Goal: Download file/media

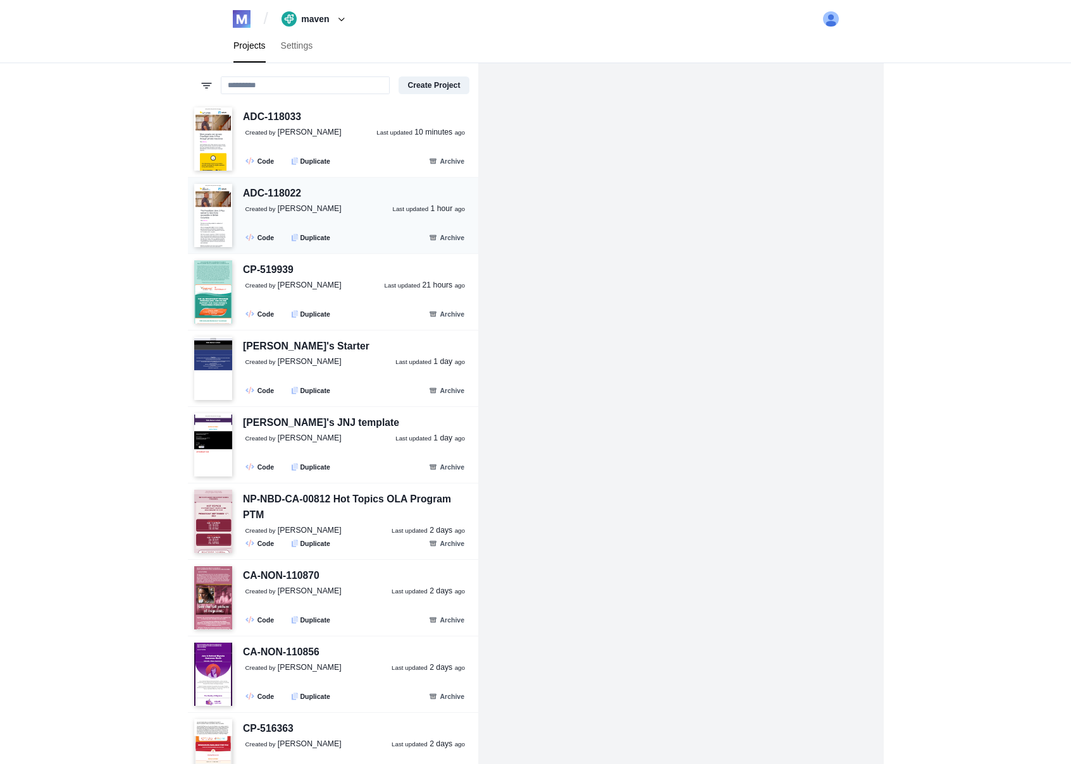
click at [285, 197] on div "ADC-118022" at bounding box center [272, 194] width 58 height 16
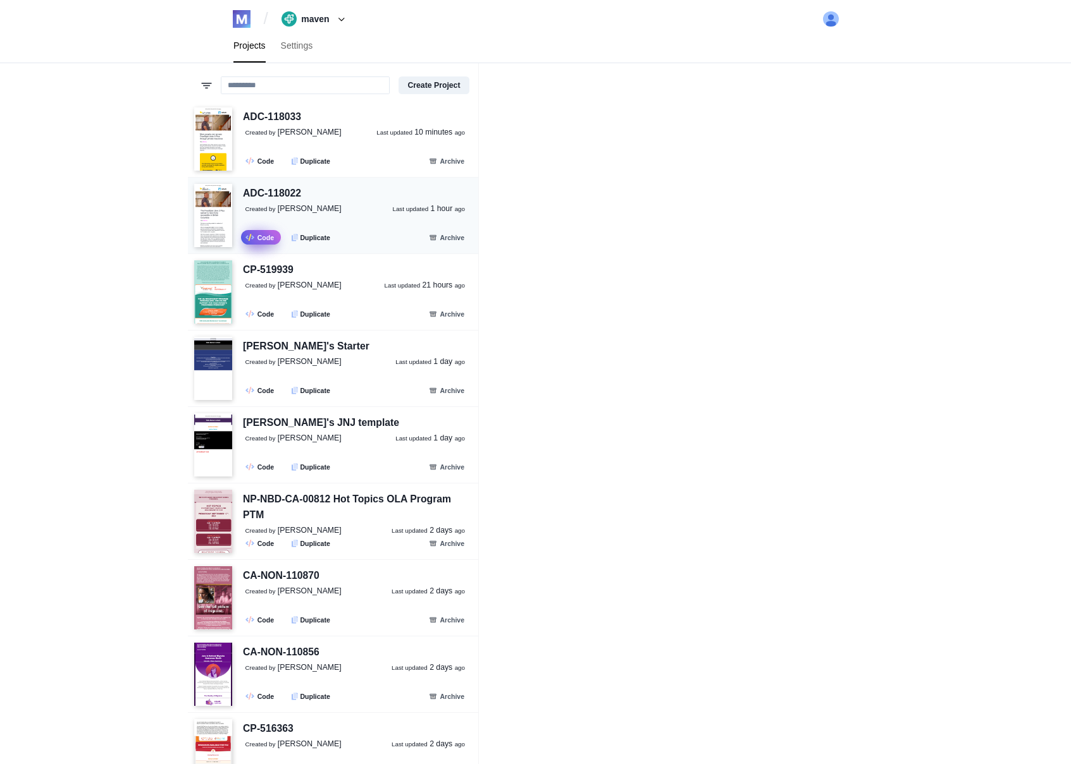
click at [262, 239] on link ".fa-secondary{opacity:.4} Code" at bounding box center [261, 237] width 40 height 15
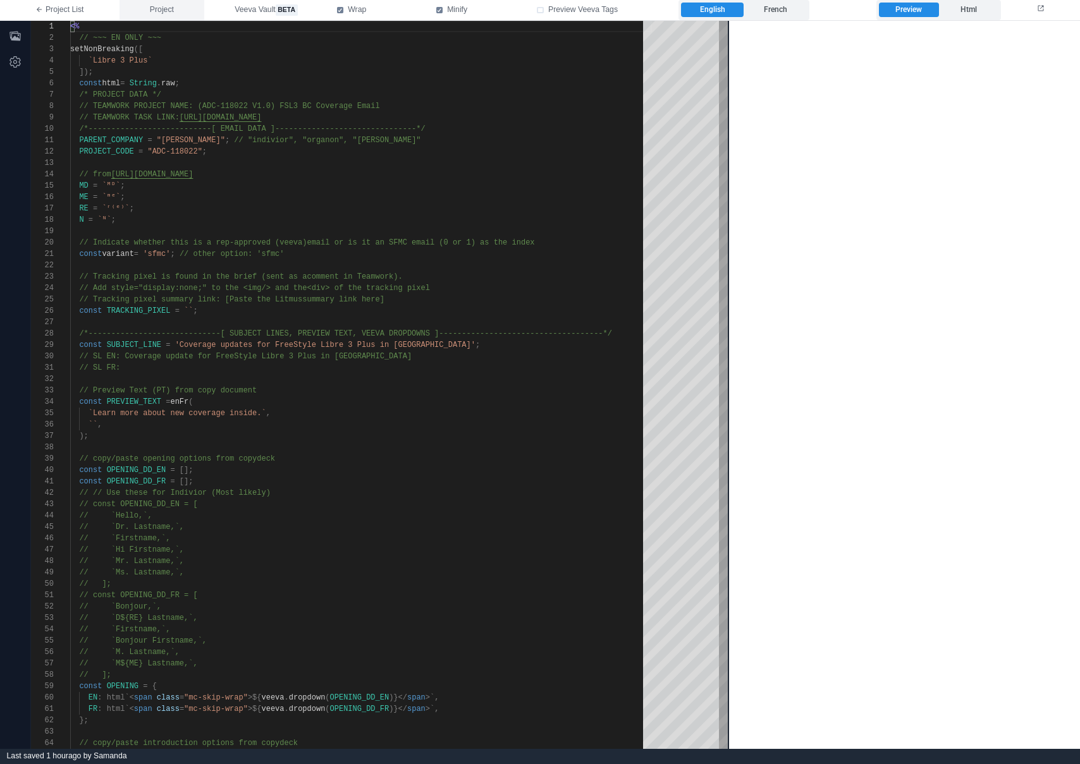
click at [154, 6] on span "Project" at bounding box center [162, 9] width 24 height 11
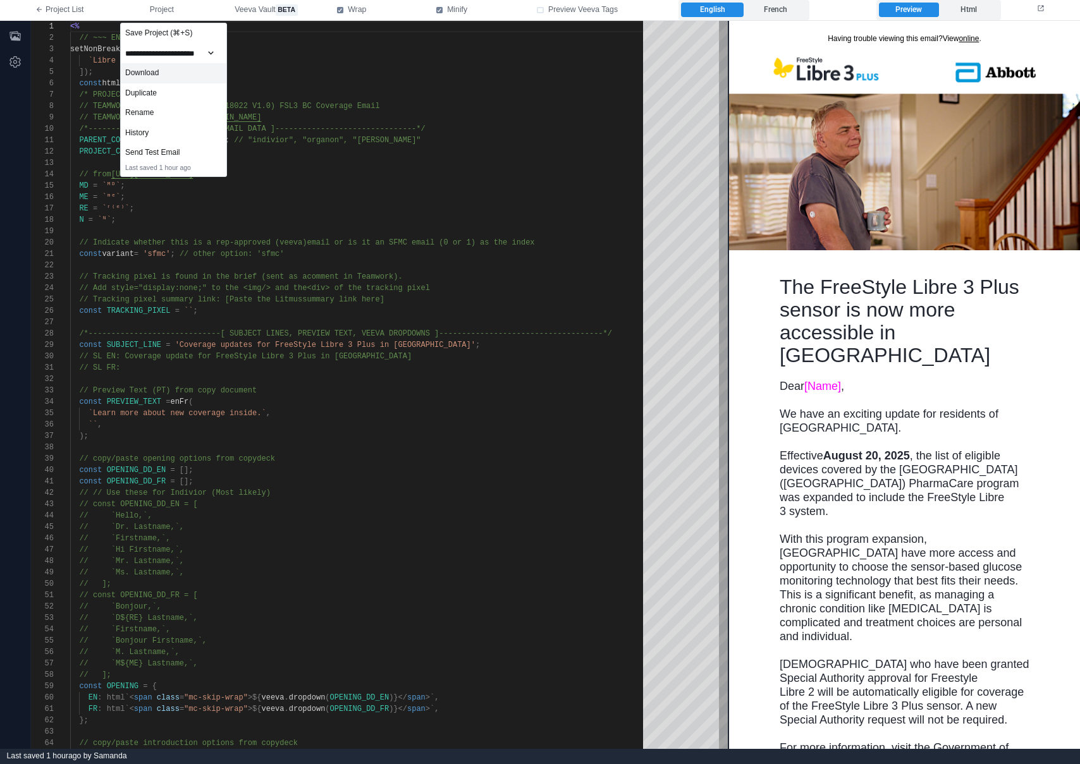
click at [161, 75] on div "Download" at bounding box center [174, 73] width 106 height 20
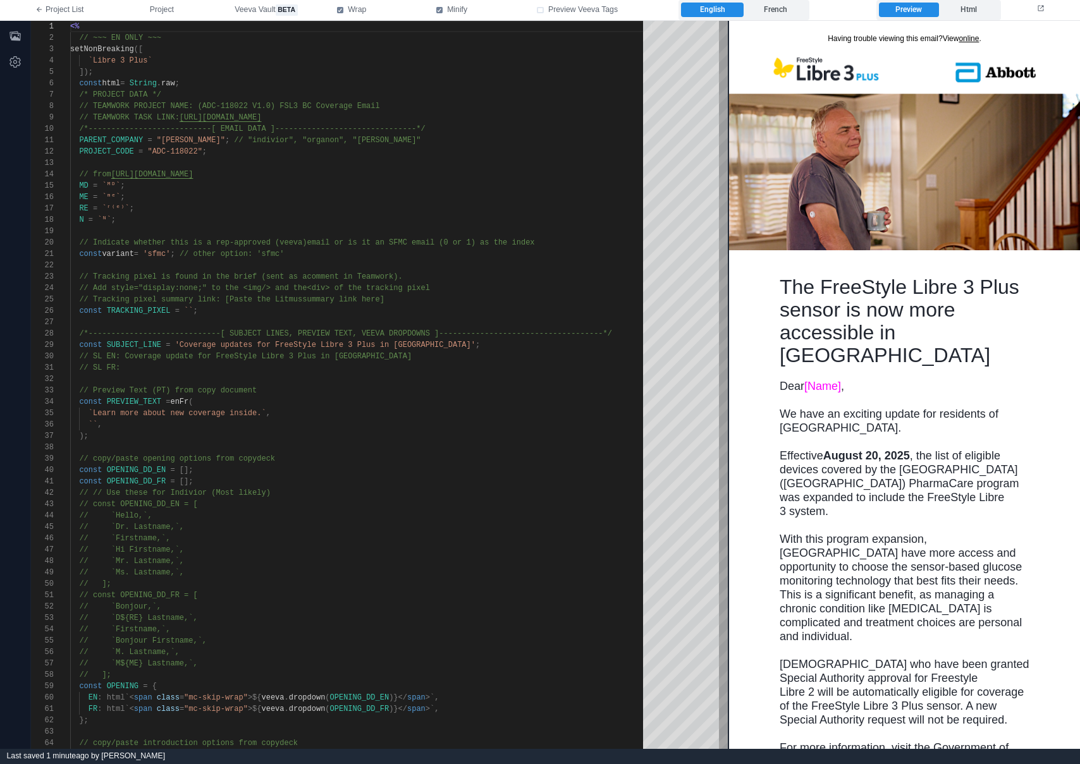
click at [502, 123] on div "/*---------------------------[ EMAIL DATA ]------- ------------------------*/" at bounding box center [361, 128] width 582 height 11
click at [173, 12] on span "Project" at bounding box center [162, 9] width 24 height 11
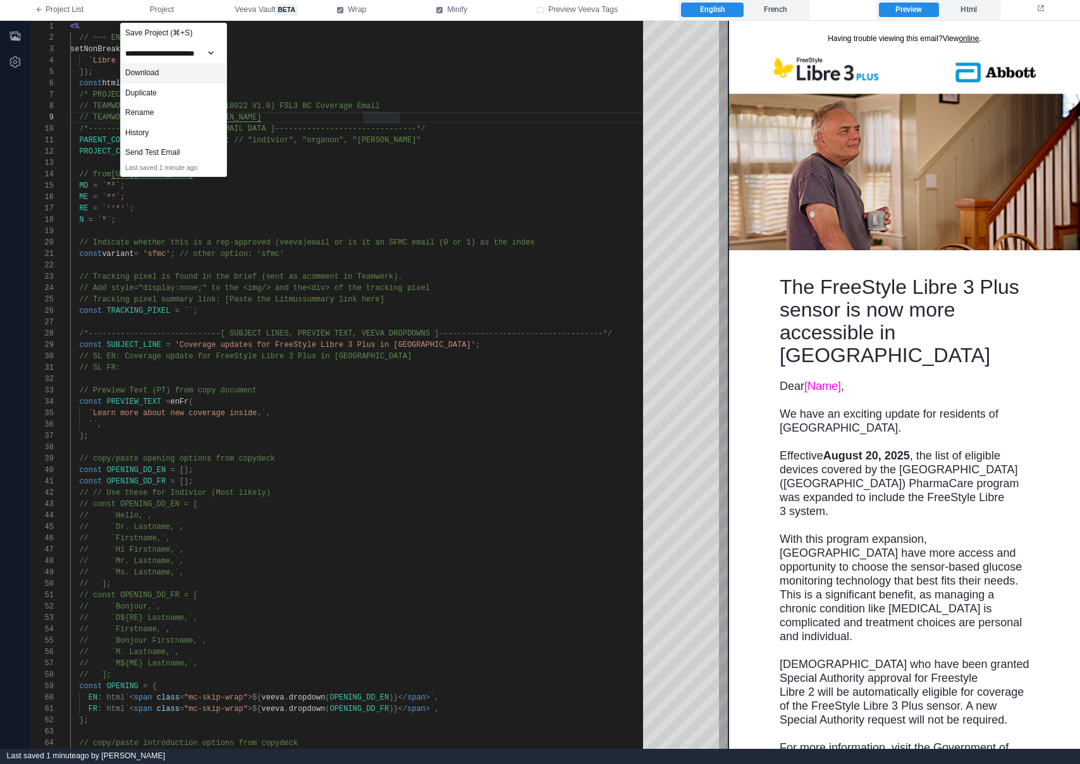
click at [171, 73] on div "Download" at bounding box center [174, 73] width 106 height 20
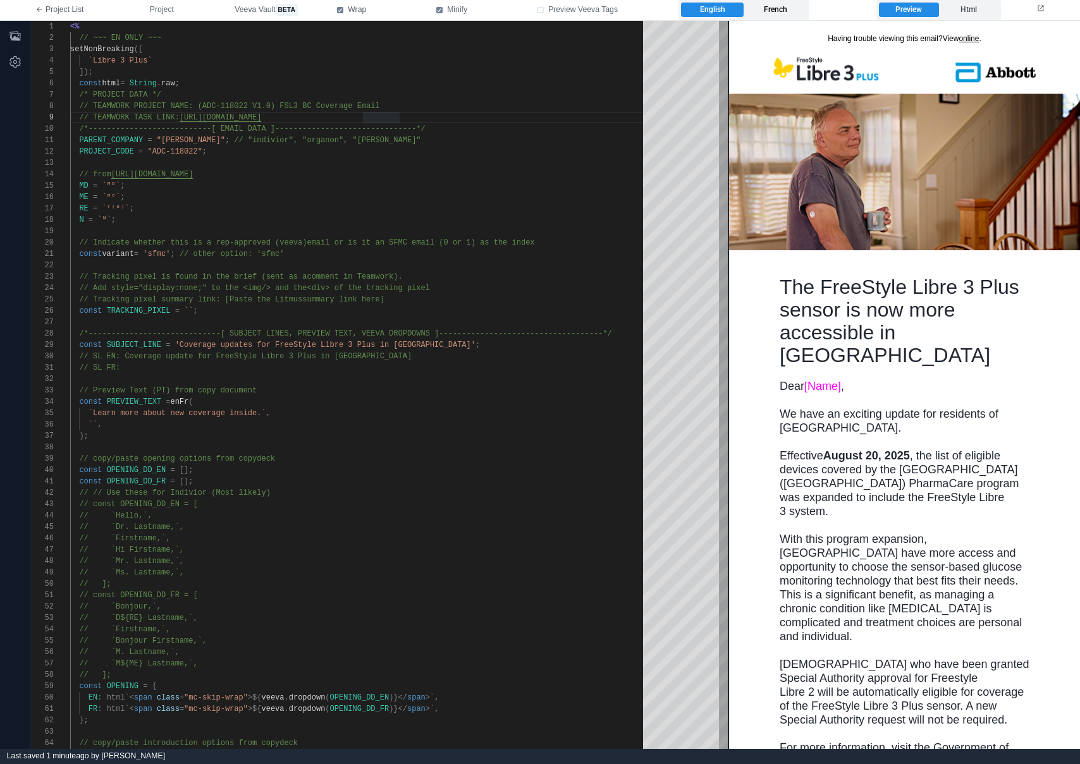
click at [792, 4] on label "French" at bounding box center [775, 10] width 63 height 15
click at [713, 5] on label "English" at bounding box center [712, 10] width 63 height 15
click at [387, 46] on div "setNonBreaking ([" at bounding box center [361, 49] width 582 height 11
type textarea "**********"
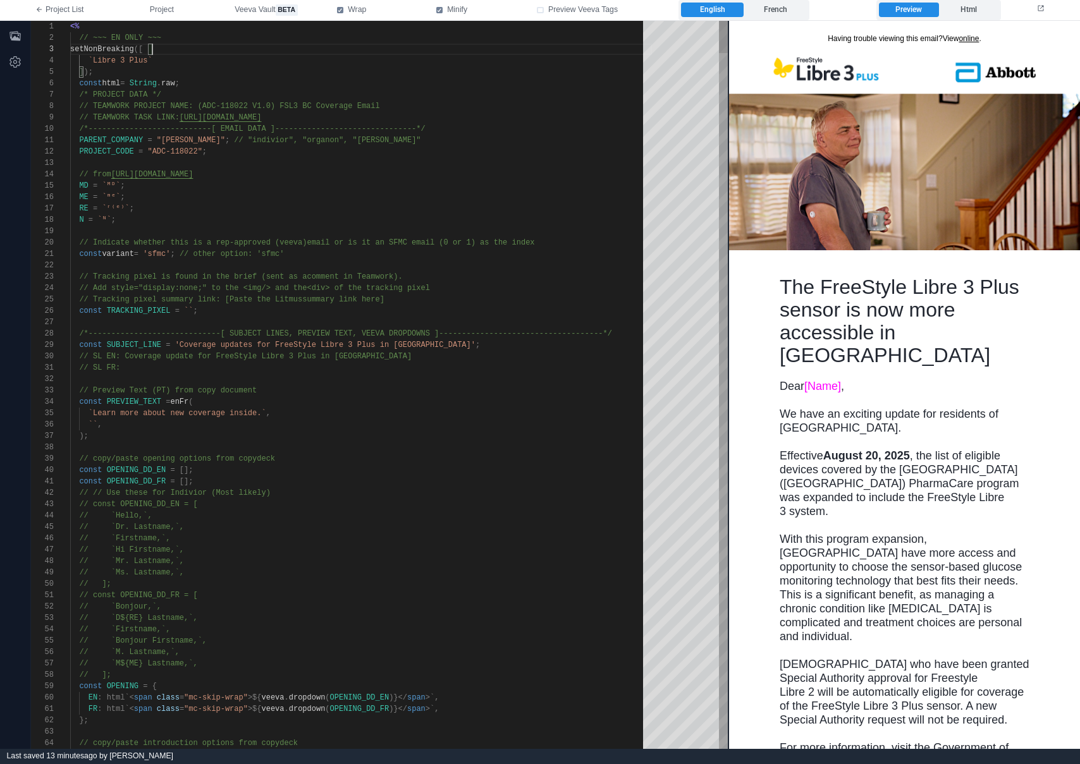
click at [323, 257] on div "const variant = 'sfmc' ; // other option: 'sfmc'" at bounding box center [361, 254] width 582 height 11
